Goal: Task Accomplishment & Management: Manage account settings

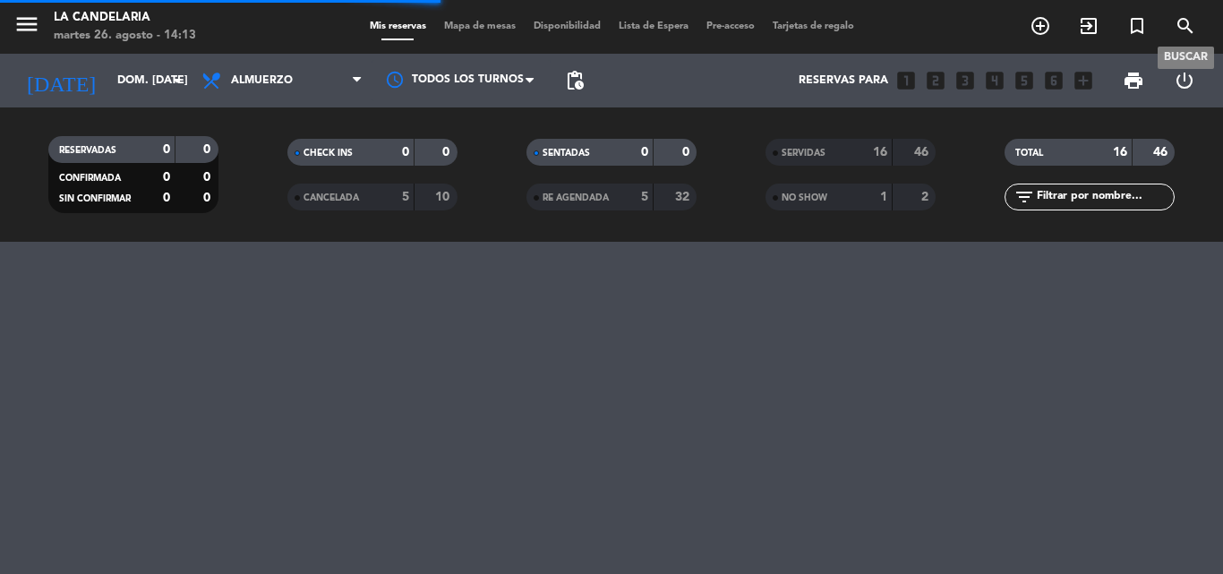
click at [1185, 22] on icon "search" at bounding box center [1185, 25] width 21 height 21
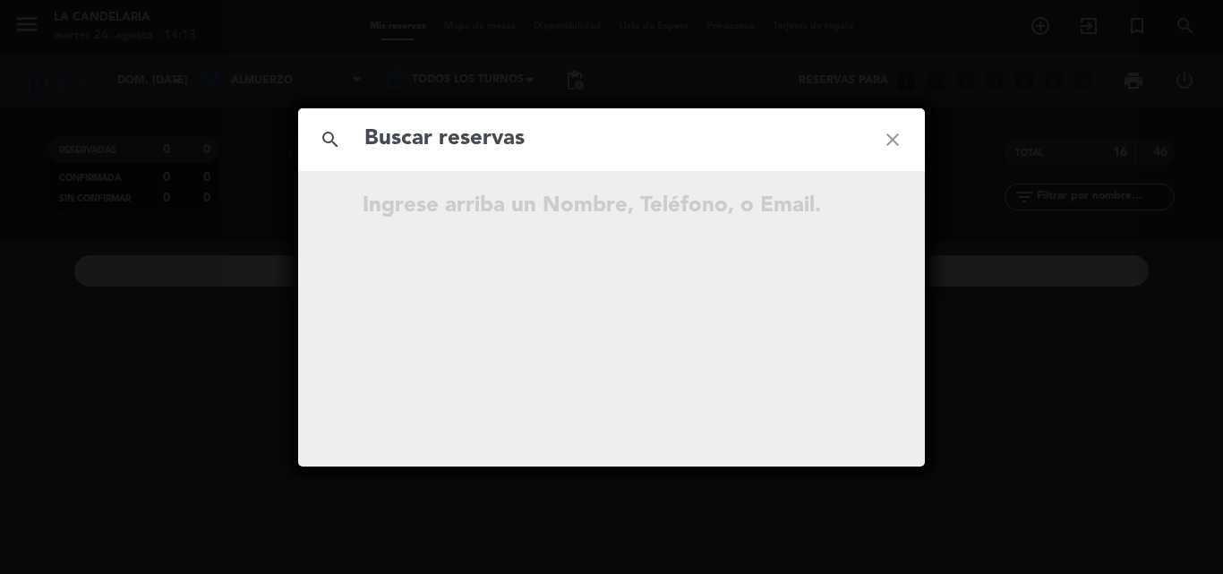
click at [471, 137] on input "text" at bounding box center [612, 139] width 498 height 37
type input "CRnHA6"
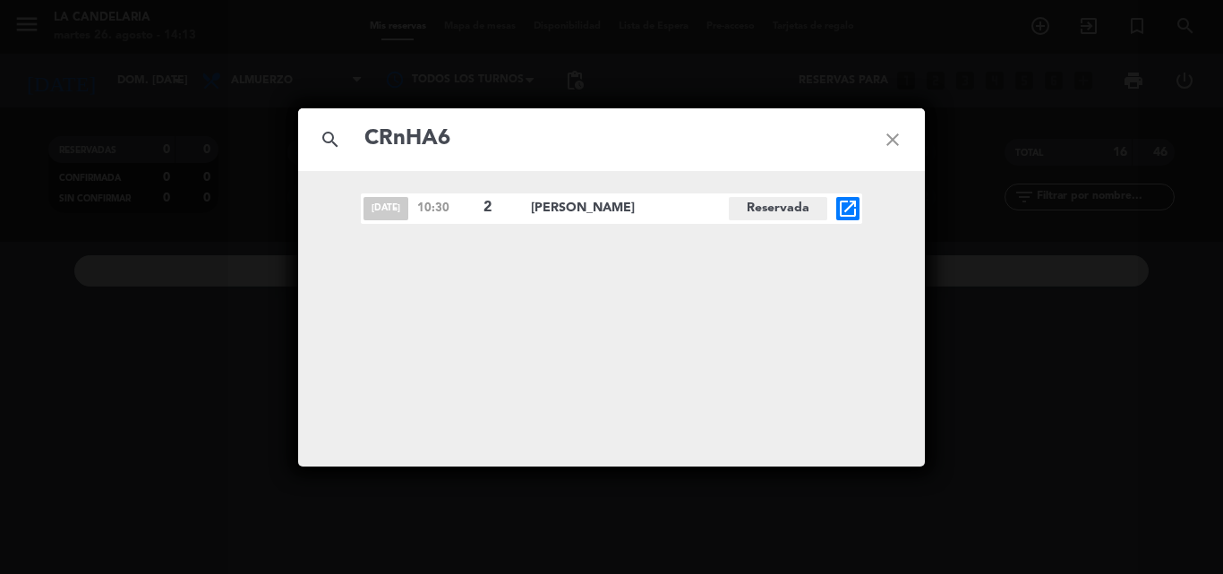
click at [847, 210] on icon "open_in_new" at bounding box center [847, 208] width 21 height 21
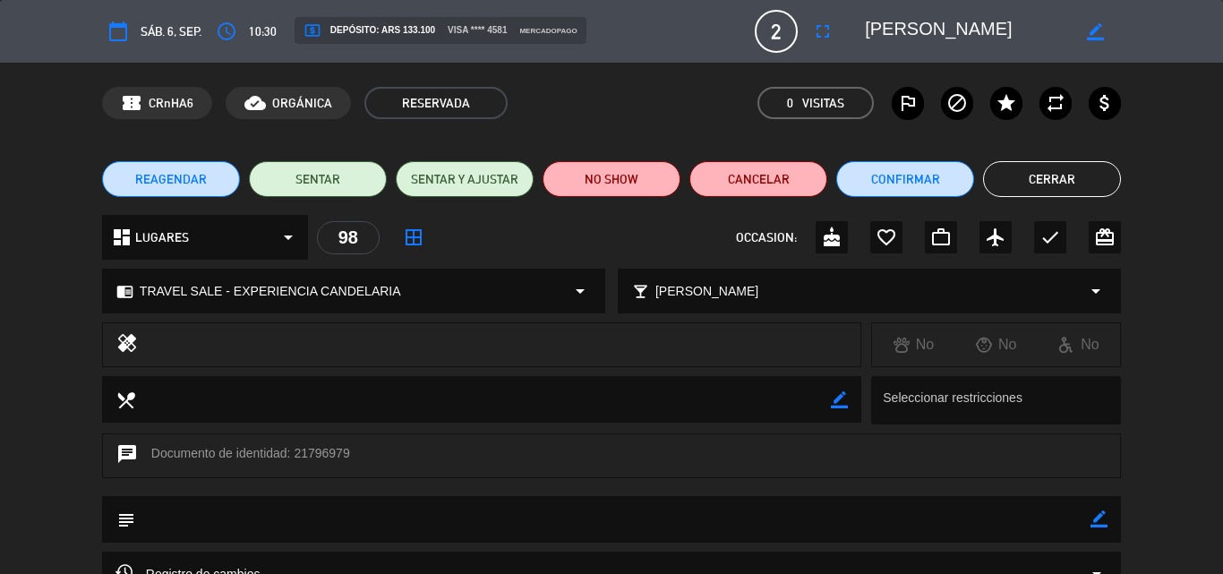
drag, startPoint x: 294, startPoint y: 452, endPoint x: 347, endPoint y: 448, distance: 53.9
click at [347, 448] on div "chat Documento de identidad: 21796979" at bounding box center [611, 455] width 1019 height 45
drag, startPoint x: 339, startPoint y: 460, endPoint x: 330, endPoint y: 493, distance: 34.3
click at [330, 493] on div "chat Documento de identidad: 21796979" at bounding box center [611, 464] width 1223 height 63
drag, startPoint x: 293, startPoint y: 454, endPoint x: 349, endPoint y: 451, distance: 56.5
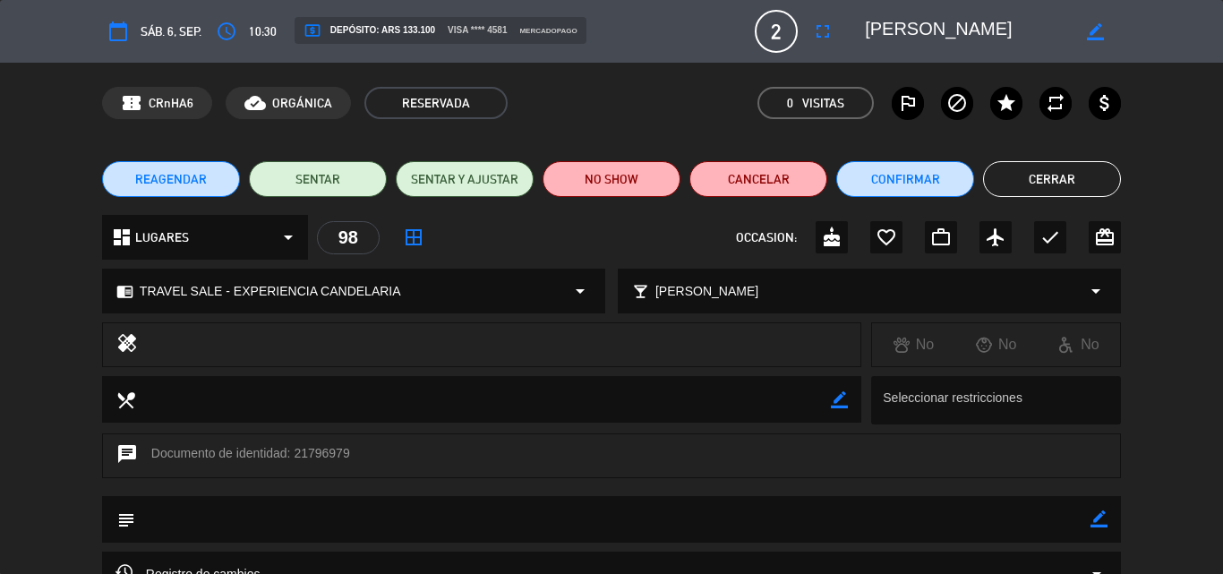
click at [349, 451] on div "chat Documento de identidad: 21796979" at bounding box center [611, 455] width 1019 height 45
copy div "21796979"
click at [203, 486] on div "chat Documento de identidad: 21796979" at bounding box center [611, 464] width 1223 height 63
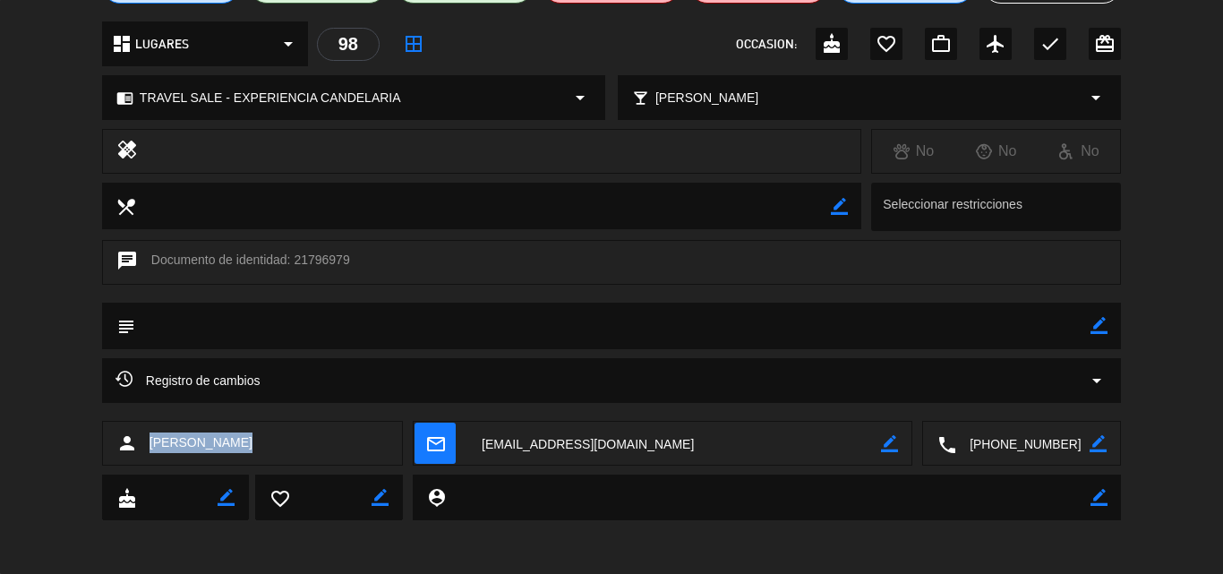
drag, startPoint x: 149, startPoint y: 443, endPoint x: 232, endPoint y: 440, distance: 83.3
click at [232, 440] on div "person [PERSON_NAME]" at bounding box center [252, 443] width 301 height 45
copy span "[PERSON_NAME]"
click at [656, 568] on div "calendar_today sáb. 6, sep. access_time 10:30 local_atm Depósito: ARS 133.100 v…" at bounding box center [611, 287] width 1223 height 574
click at [610, 435] on textarea at bounding box center [674, 444] width 413 height 45
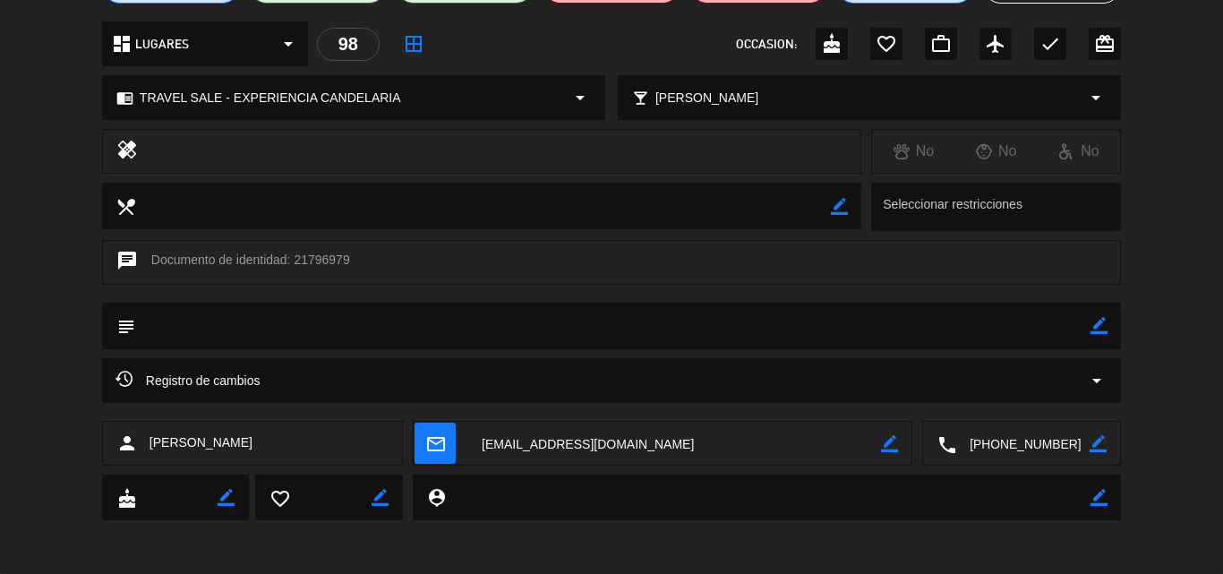
scroll to position [0, 0]
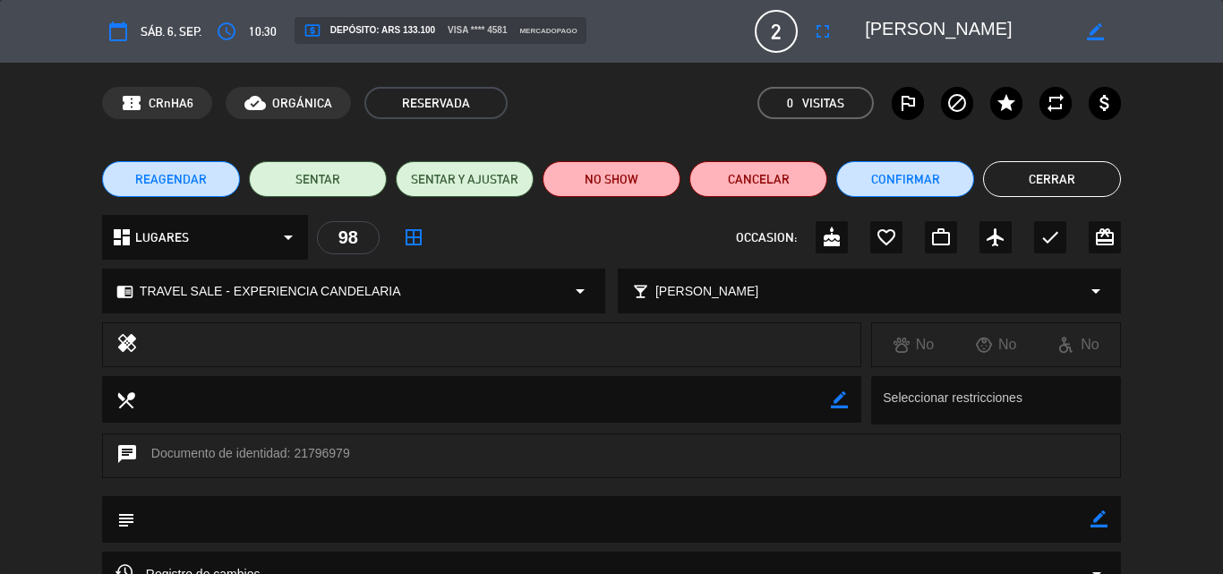
click at [1097, 522] on icon "border_color" at bounding box center [1098, 518] width 17 height 17
click at [196, 524] on textarea at bounding box center [612, 519] width 955 height 46
paste textarea "B 0007-00005973"
type textarea "B 0007-00005973"
click at [910, 182] on button "Confirmar" at bounding box center [905, 179] width 138 height 36
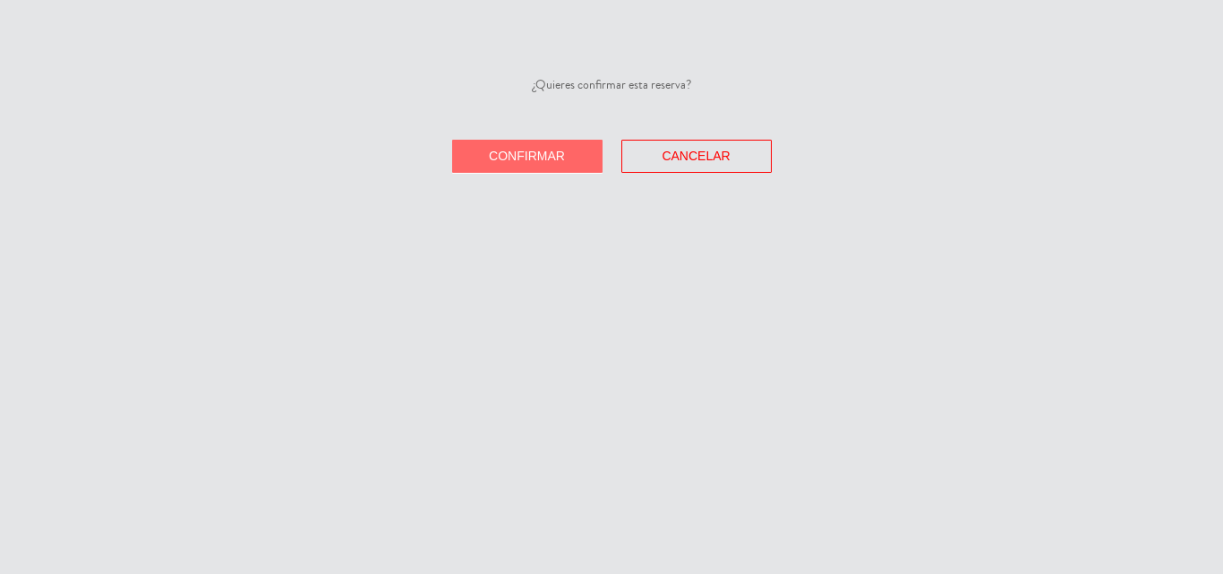
click at [545, 157] on span "Confirmar" at bounding box center [527, 156] width 76 height 14
